Goal: Information Seeking & Learning: Learn about a topic

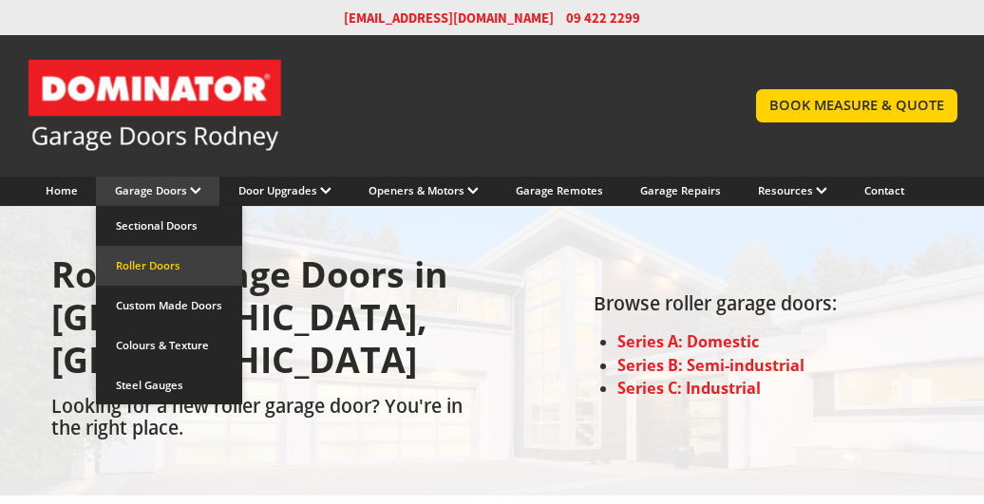
click at [169, 259] on link "Roller Doors" at bounding box center [169, 266] width 146 height 40
click at [161, 260] on link "Roller Doors" at bounding box center [169, 266] width 146 height 40
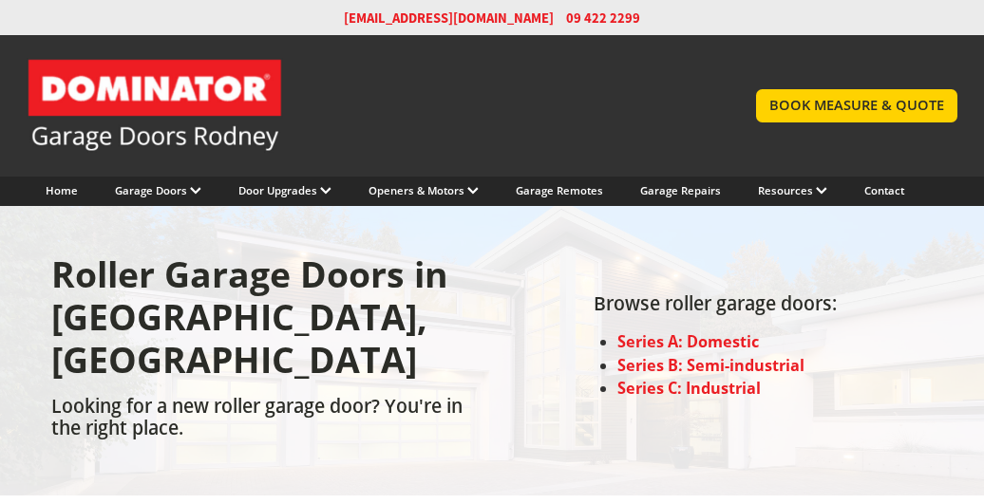
click at [719, 331] on strong "Series A: Domestic" at bounding box center [687, 341] width 141 height 21
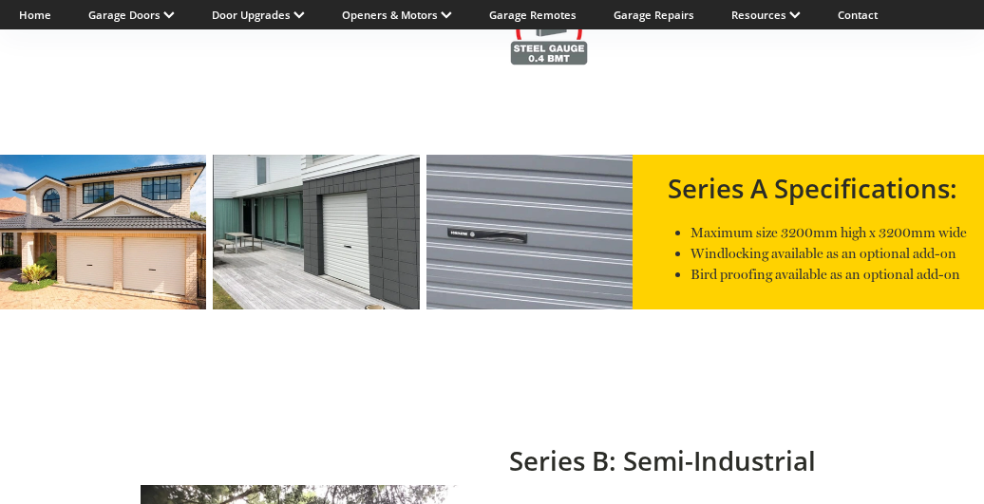
scroll to position [1246, 0]
